Goal: Transaction & Acquisition: Purchase product/service

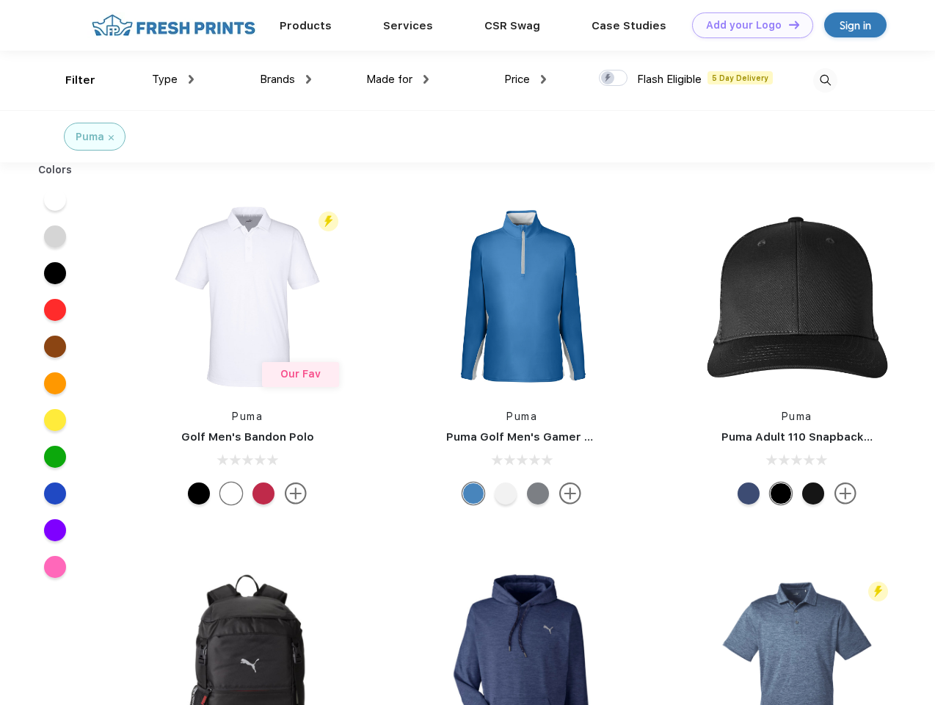
click at [747, 25] on link "Add your Logo Design Tool" at bounding box center [752, 25] width 121 height 26
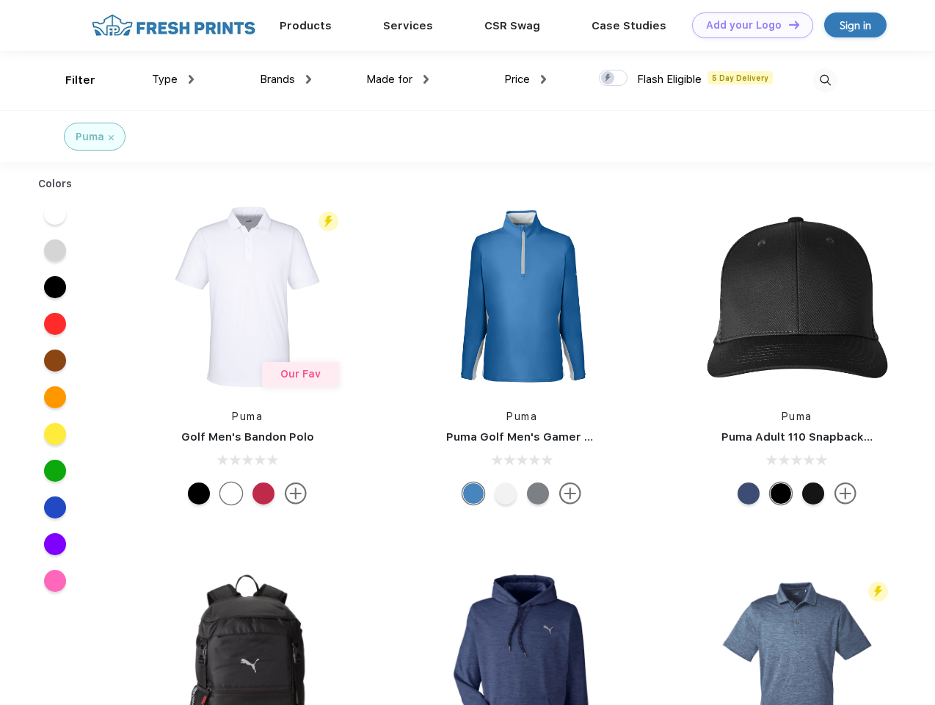
click at [0, 0] on div "Design Tool" at bounding box center [0, 0] width 0 height 0
click at [788, 24] on link "Add your Logo Design Tool" at bounding box center [752, 25] width 121 height 26
click at [70, 80] on div "Filter" at bounding box center [80, 80] width 30 height 17
click at [173, 79] on span "Type" at bounding box center [165, 79] width 26 height 13
click at [286, 79] on span "Brands" at bounding box center [277, 79] width 35 height 13
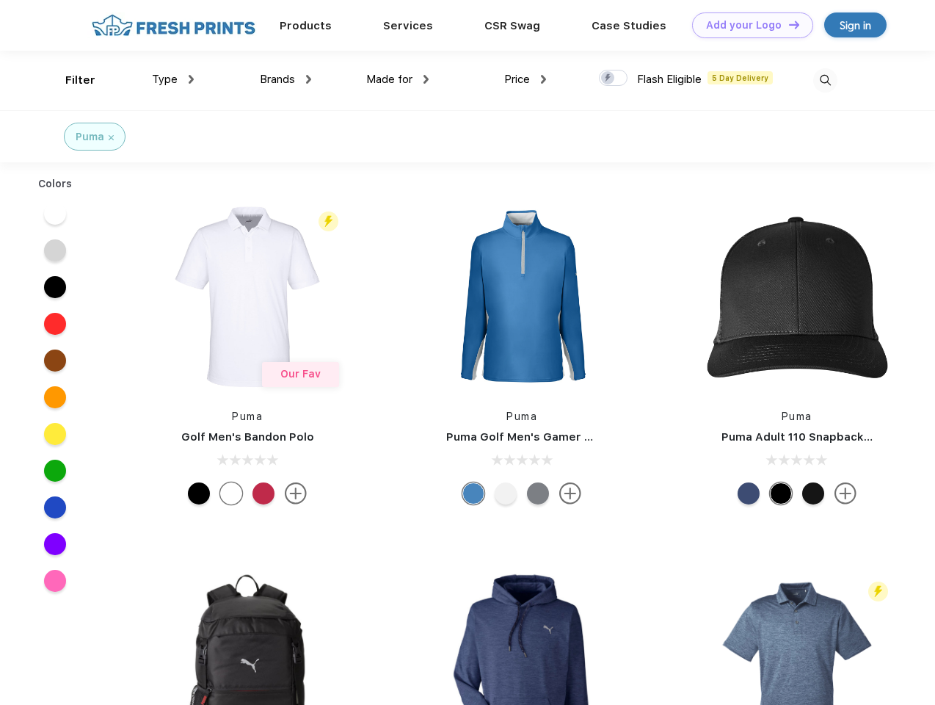
click at [398, 79] on span "Made for" at bounding box center [389, 79] width 46 height 13
click at [526, 79] on span "Price" at bounding box center [517, 79] width 26 height 13
click at [614, 79] on div at bounding box center [613, 78] width 29 height 16
click at [609, 79] on input "checkbox" at bounding box center [604, 74] width 10 height 10
click at [825, 80] on img at bounding box center [826, 80] width 24 height 24
